Goal: Download file/media

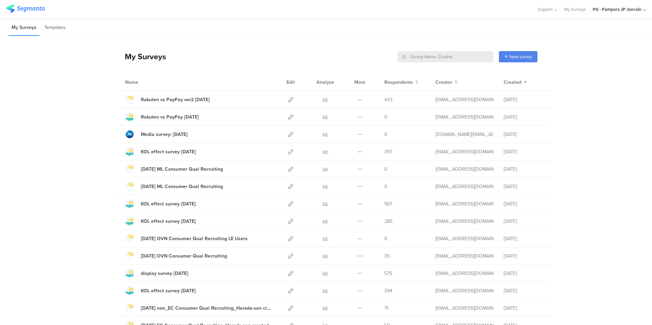
click at [457, 57] on input "text" at bounding box center [445, 56] width 95 height 11
type input "すく"
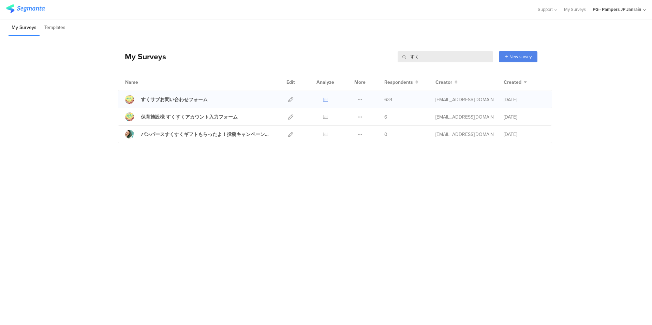
click at [326, 100] on icon at bounding box center [325, 99] width 5 height 5
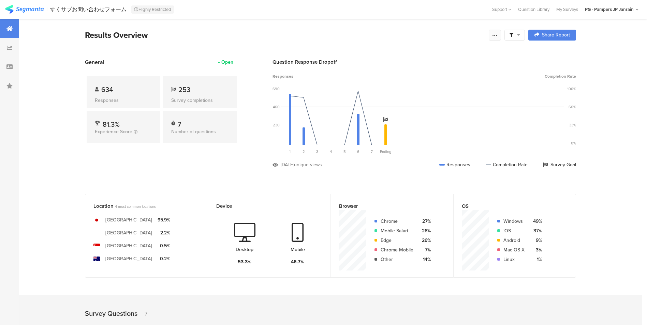
click at [498, 40] on div at bounding box center [495, 35] width 12 height 11
click at [434, 105] on span "Export Results" at bounding box center [424, 103] width 31 height 7
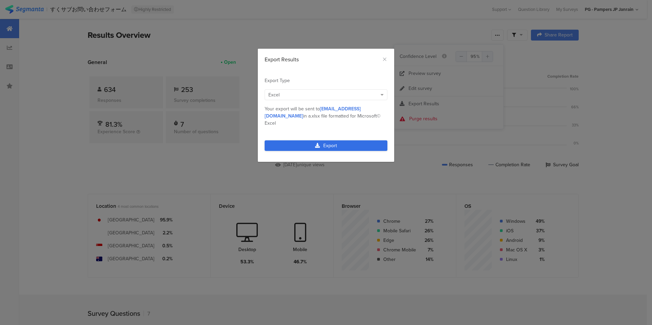
click at [313, 141] on link "Export" at bounding box center [326, 146] width 123 height 11
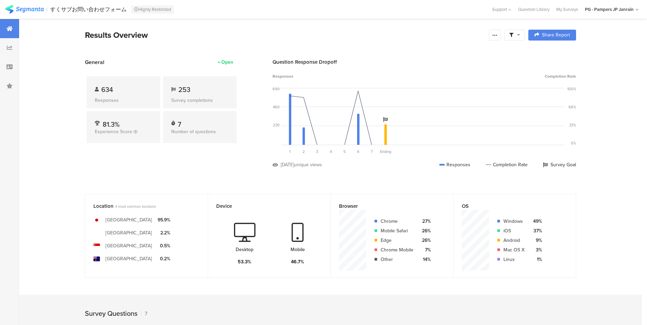
click at [443, 55] on section "Results Overview Complete Responses Only Edit Sample Share Report Share Cancel …" at bounding box center [331, 43] width 546 height 29
click at [497, 34] on icon at bounding box center [494, 34] width 5 height 5
click at [428, 104] on span "Export Results" at bounding box center [424, 104] width 31 height 7
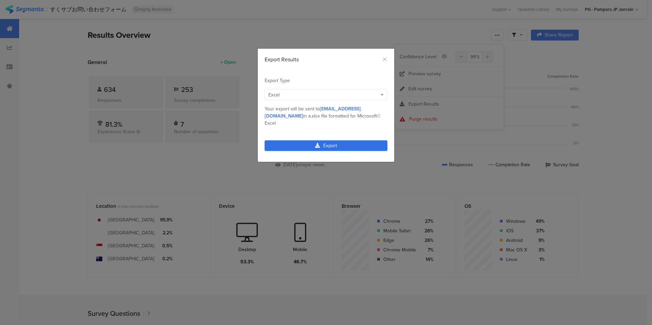
click at [333, 141] on link "Export" at bounding box center [326, 146] width 123 height 11
